Goal: Information Seeking & Learning: Learn about a topic

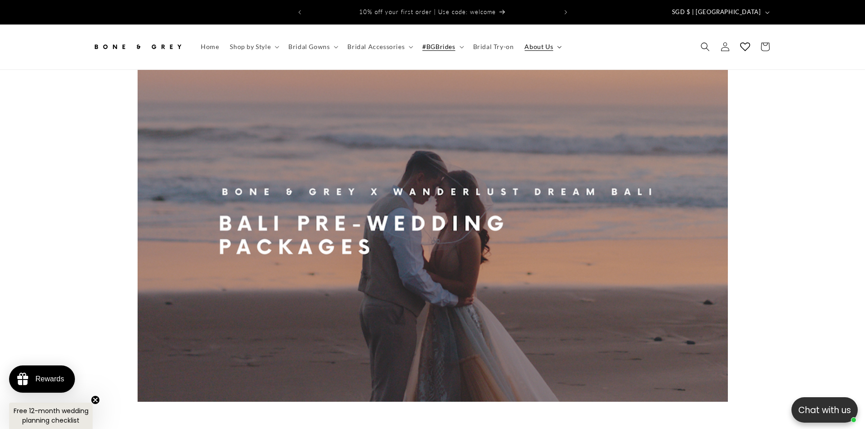
click at [551, 38] on summary "About Us" at bounding box center [542, 46] width 46 height 19
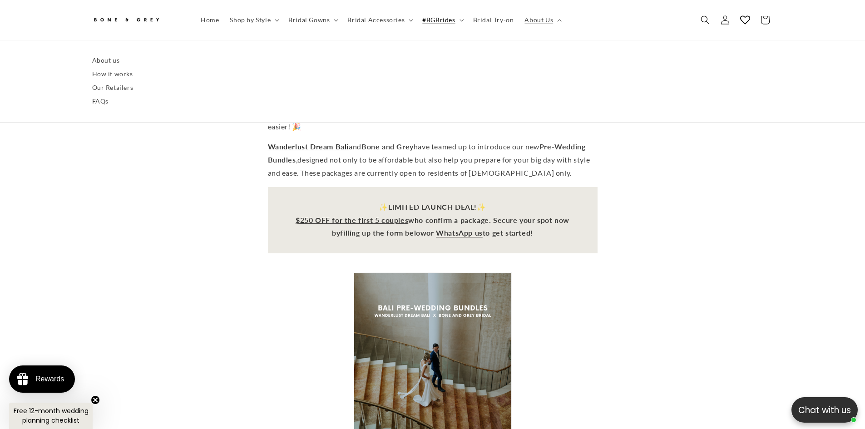
scroll to position [0, 250]
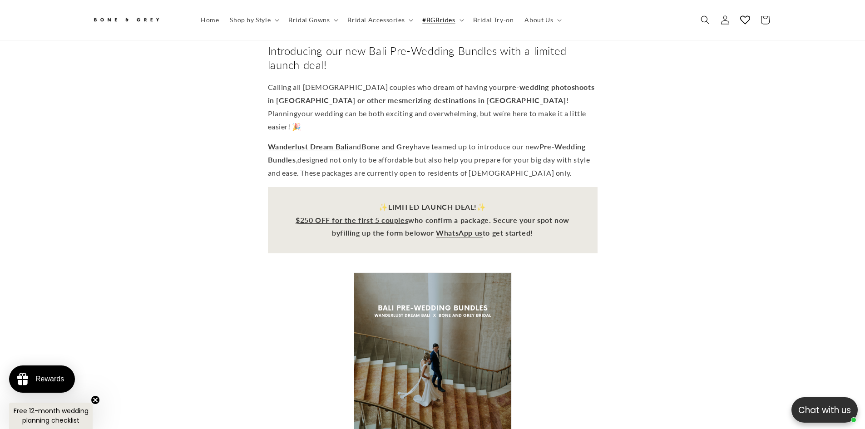
scroll to position [0, 0]
drag, startPoint x: 350, startPoint y: 140, endPoint x: 475, endPoint y: 139, distance: 125.8
click at [475, 155] on span "designed not only to be affordable but also help you prepare for your big day w…" at bounding box center [429, 166] width 322 height 22
click at [471, 147] on p "Wanderlust Dream Bali and Bone and [PERSON_NAME] have teamed up to introduce ou…" at bounding box center [433, 159] width 330 height 39
drag, startPoint x: 371, startPoint y: 153, endPoint x: 485, endPoint y: 155, distance: 114.4
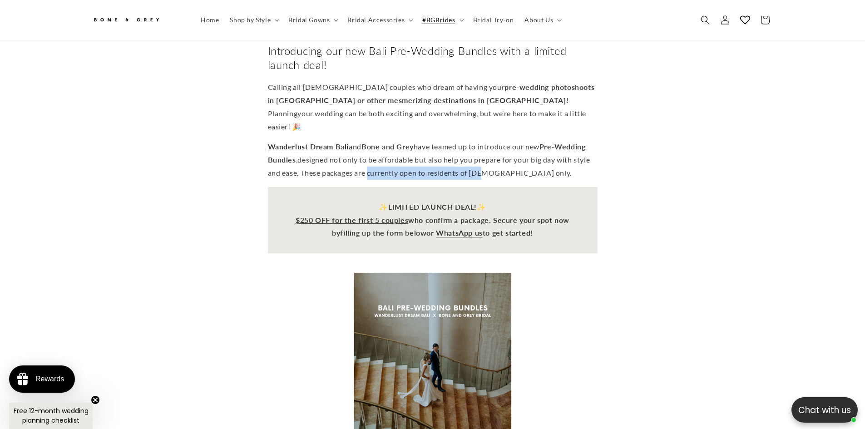
click at [485, 155] on span "designed not only to be affordable but also help you prepare for your big day w…" at bounding box center [429, 166] width 322 height 22
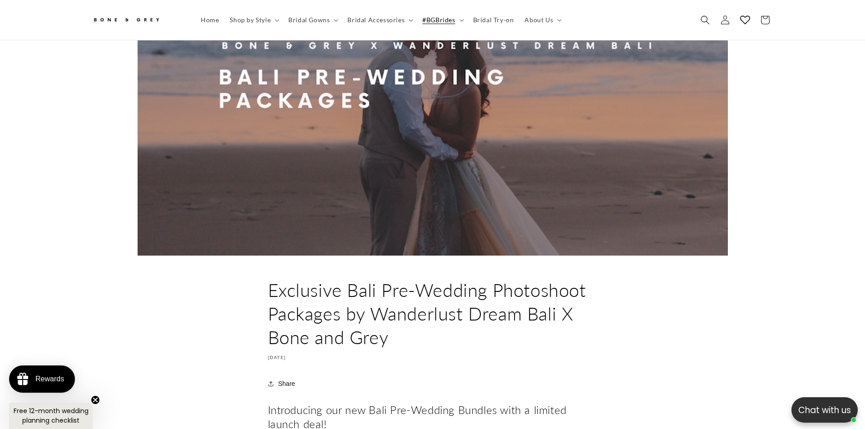
scroll to position [144, 0]
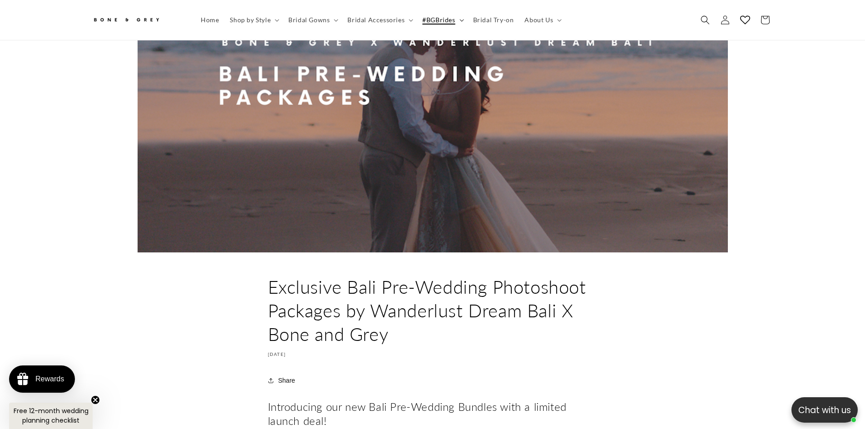
click at [459, 20] on icon at bounding box center [461, 20] width 4 height 2
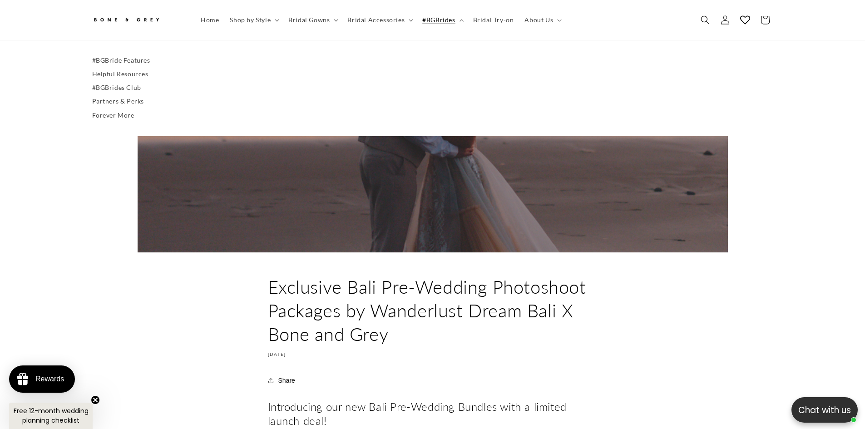
scroll to position [0, 0]
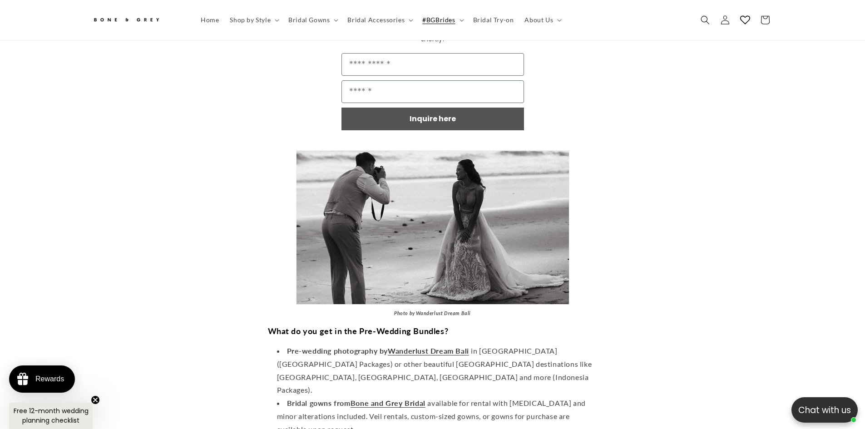
scroll to position [0, 250]
